Goal: Check status: Check status

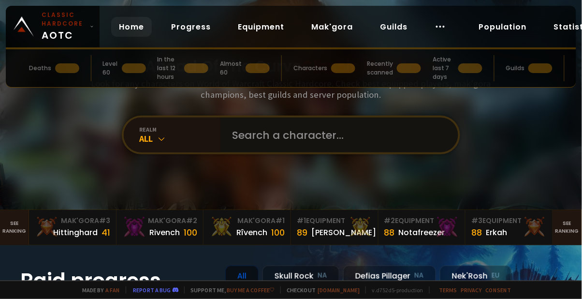
click at [331, 152] on input "text" at bounding box center [336, 135] width 221 height 35
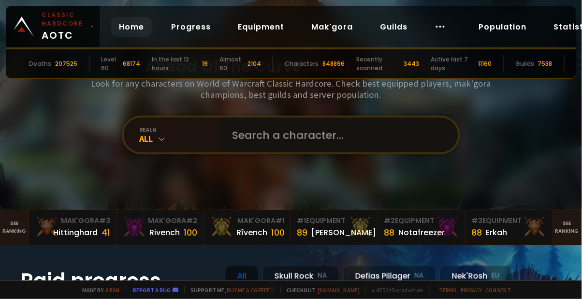
type input "K"
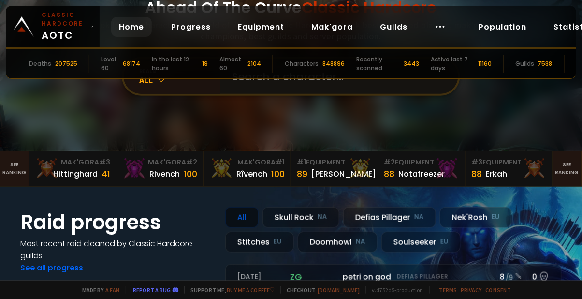
scroll to position [59, 0]
click at [159, 85] on icon at bounding box center [162, 80] width 10 height 10
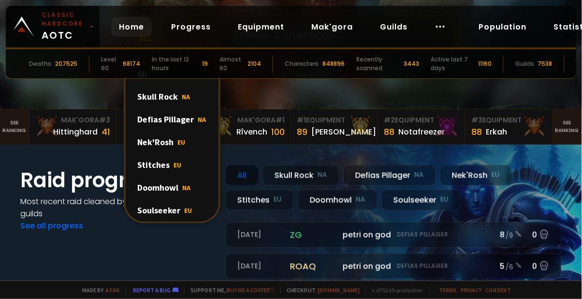
scroll to position [101, 0]
click at [154, 199] on div "Doomhowl NA" at bounding box center [172, 187] width 93 height 23
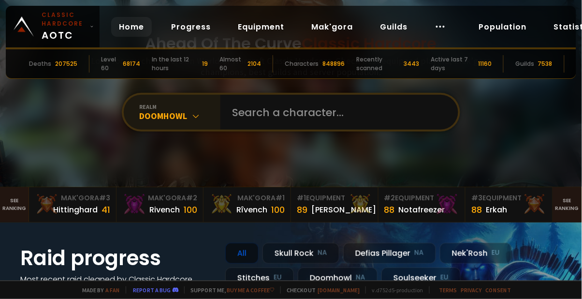
scroll to position [23, 0]
click at [306, 129] on input "text" at bounding box center [336, 111] width 221 height 35
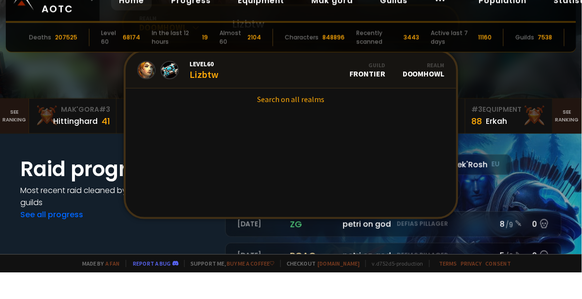
scroll to position [86, 0]
type input "Lizbtw"
click at [240, 114] on link "Level 60 Lizbtw Guild Frontier Realm Doomhowl" at bounding box center [291, 95] width 331 height 37
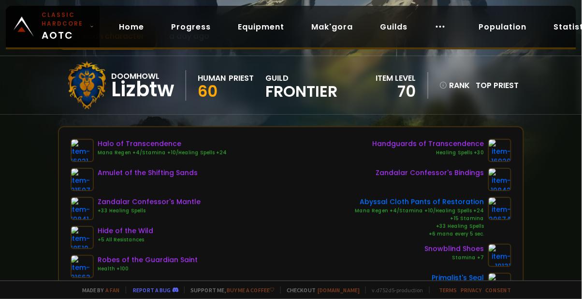
scroll to position [46, 0]
